Goal: Task Accomplishment & Management: Manage account settings

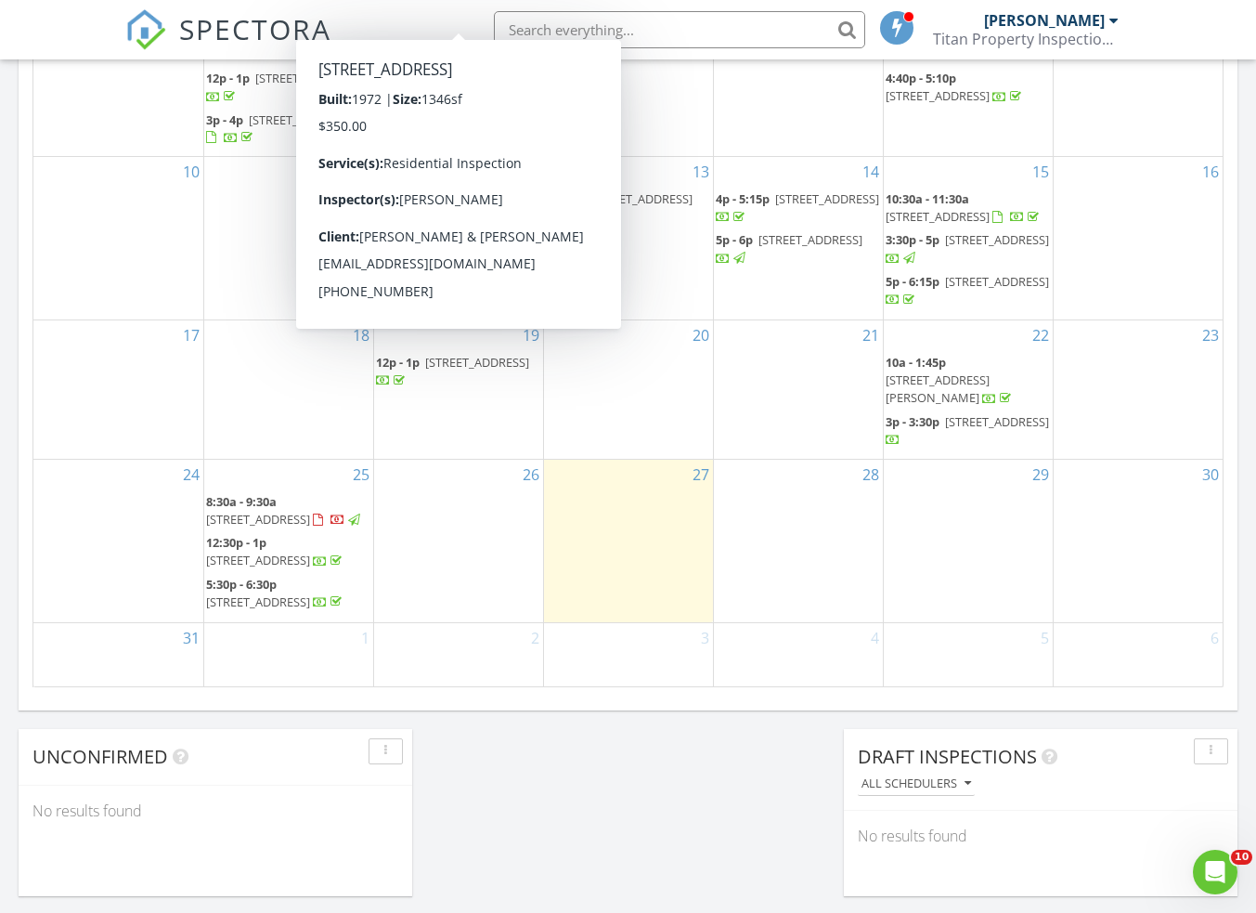
scroll to position [1020, 0]
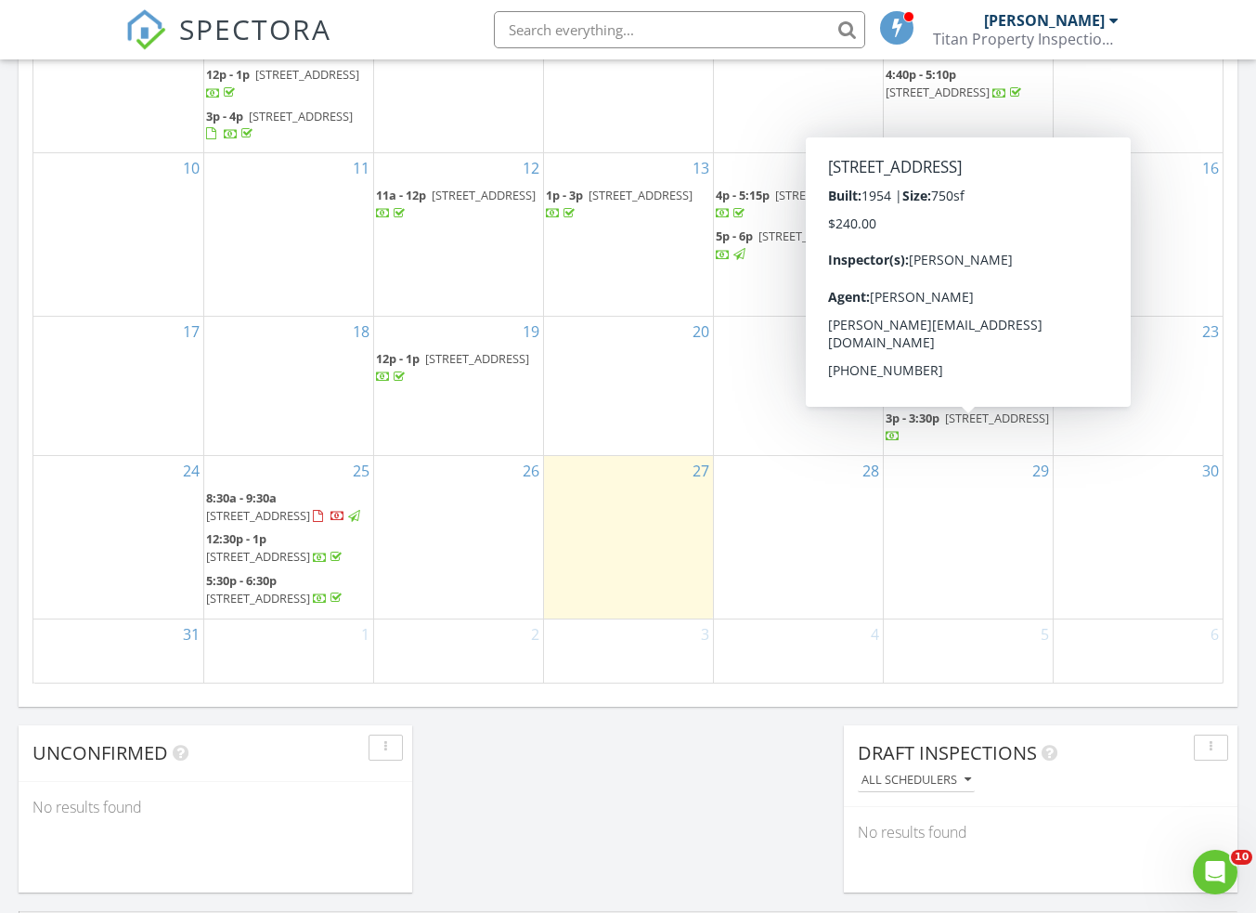
click at [962, 426] on span "[STREET_ADDRESS]" at bounding box center [997, 417] width 104 height 17
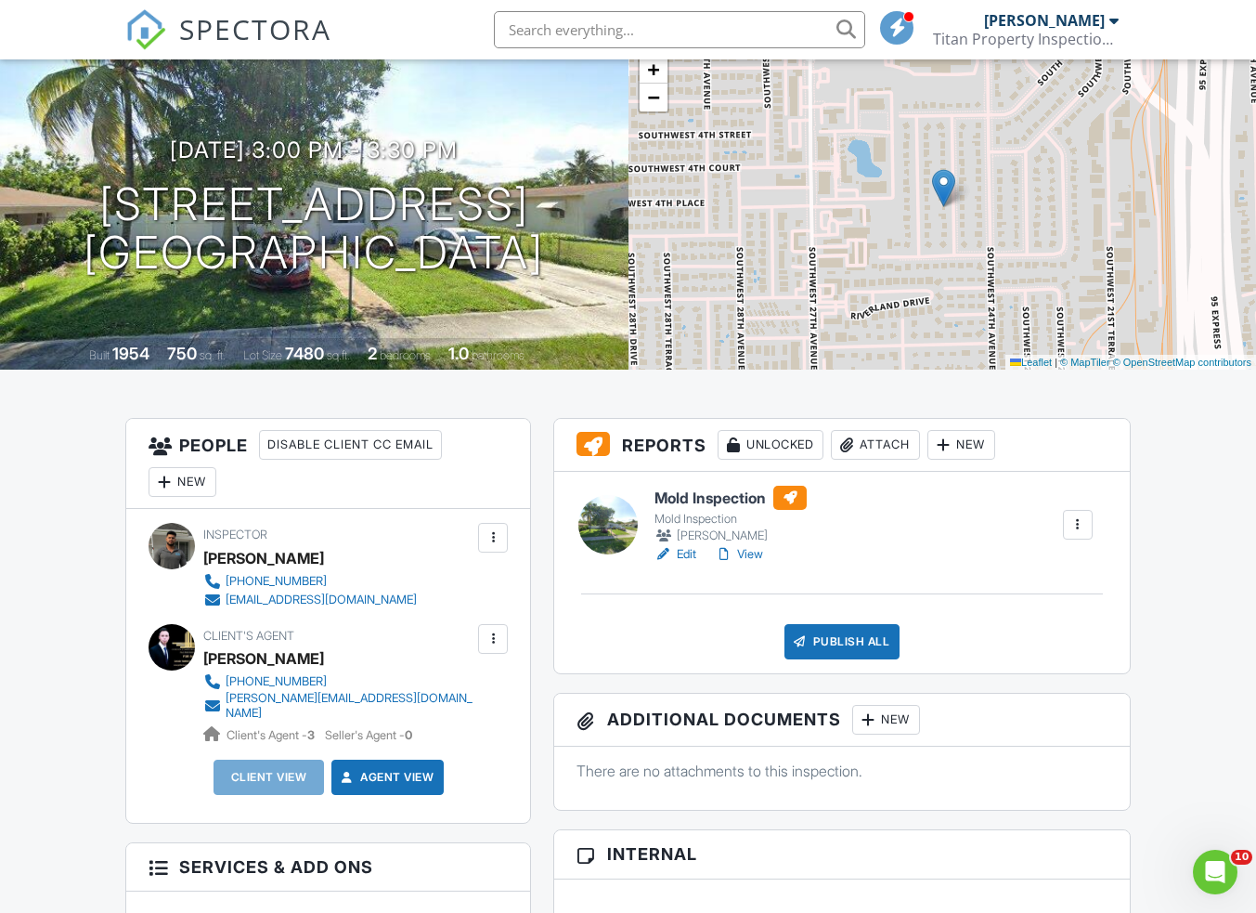
scroll to position [127, 0]
click at [836, 635] on div "Publish All" at bounding box center [843, 640] width 116 height 35
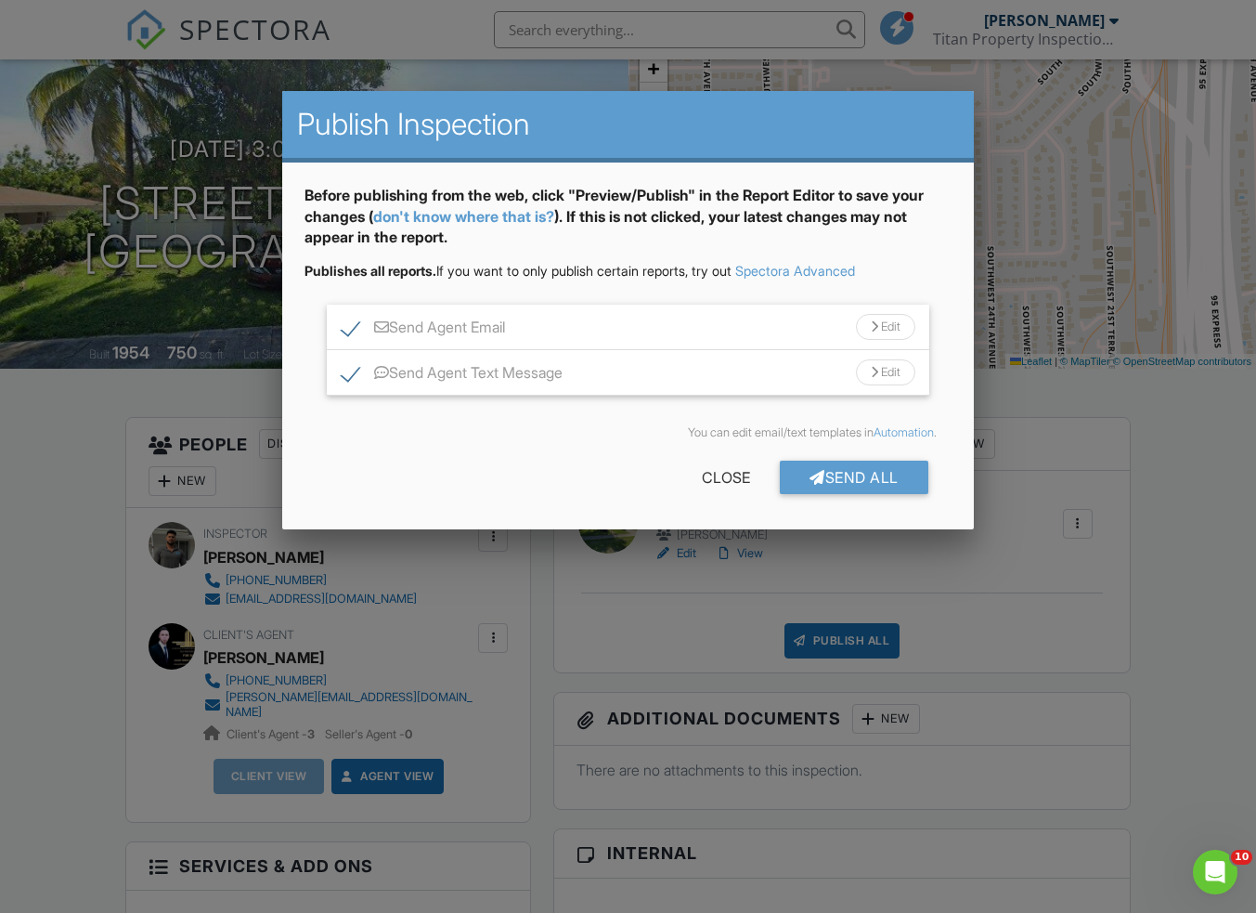
drag, startPoint x: 847, startPoint y: 478, endPoint x: 920, endPoint y: 475, distance: 73.4
click at [848, 477] on div "Send All" at bounding box center [854, 476] width 149 height 33
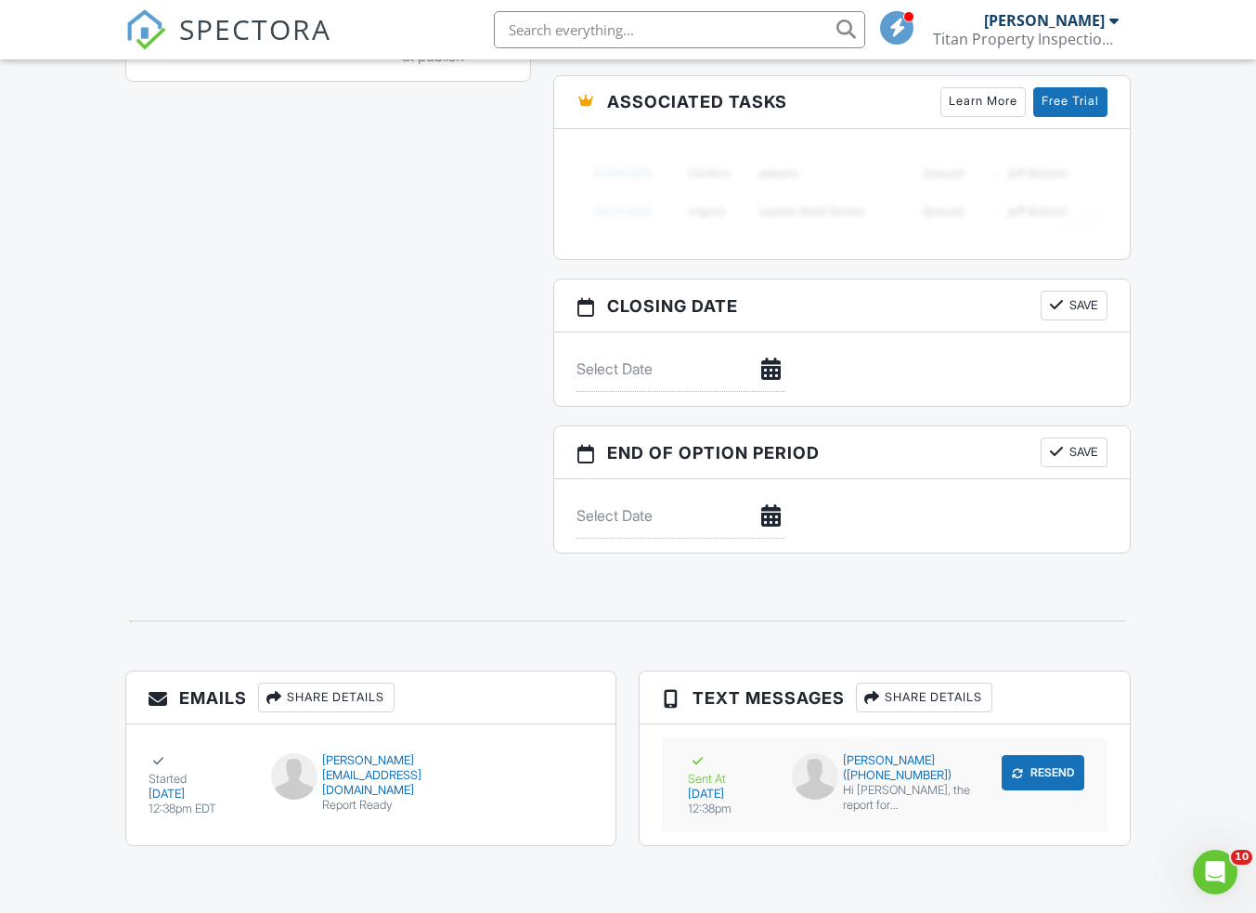
scroll to position [1524, 0]
click at [891, 859] on div "Emails Share Details Started 08/27/2025 12:38pm EDT david@goldentowerrealty.com…" at bounding box center [627, 767] width 1027 height 194
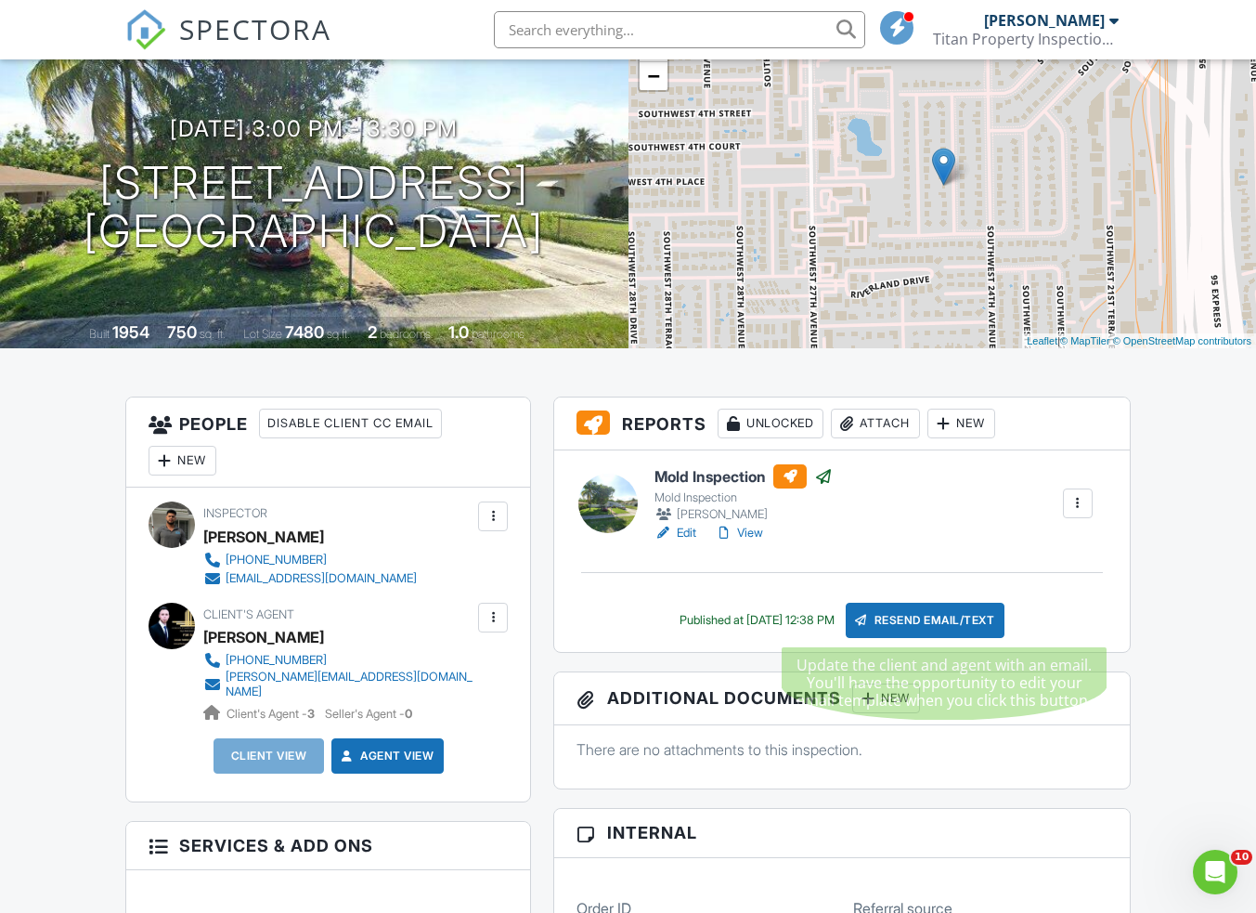
scroll to position [147, 0]
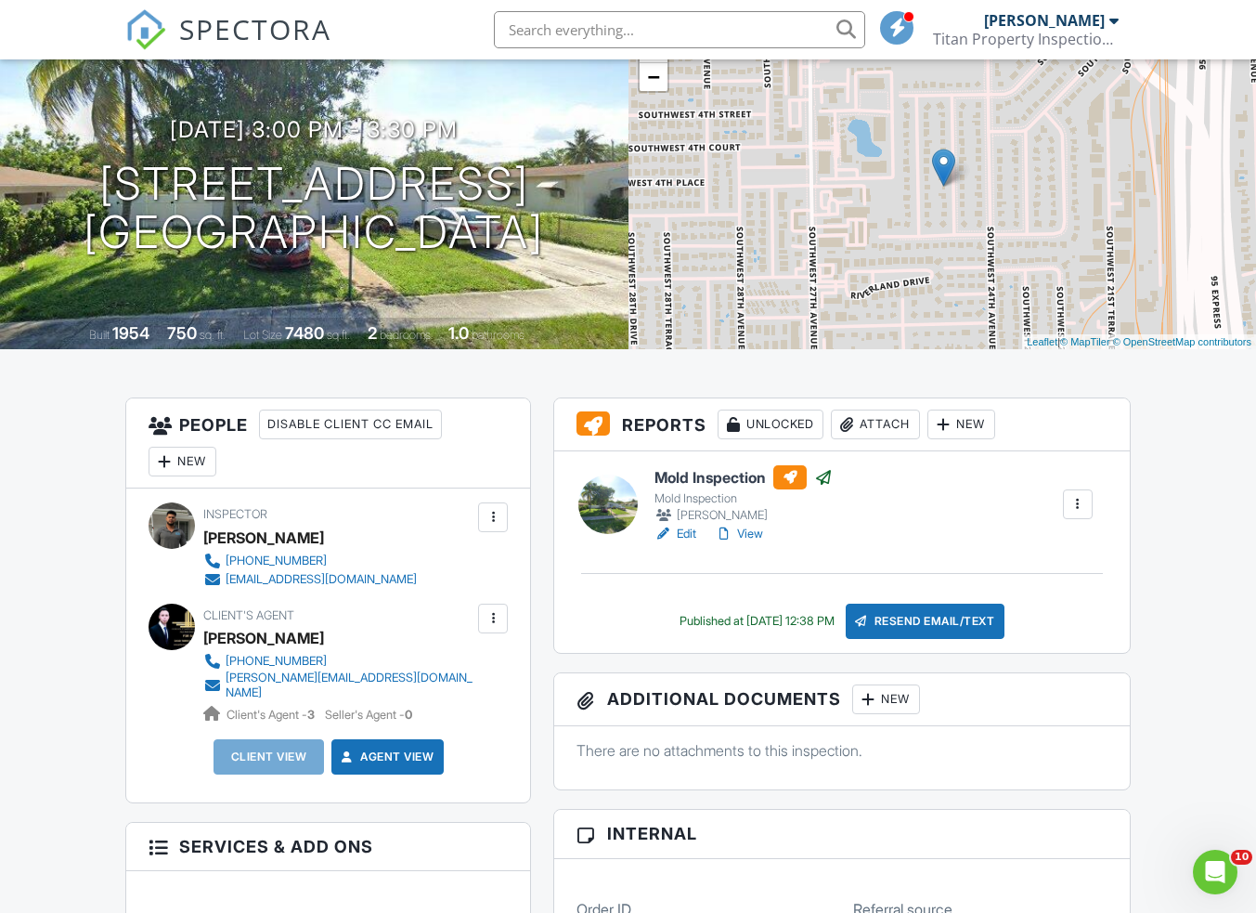
click at [752, 531] on link "View" at bounding box center [739, 534] width 48 height 19
